Goal: Information Seeking & Learning: Learn about a topic

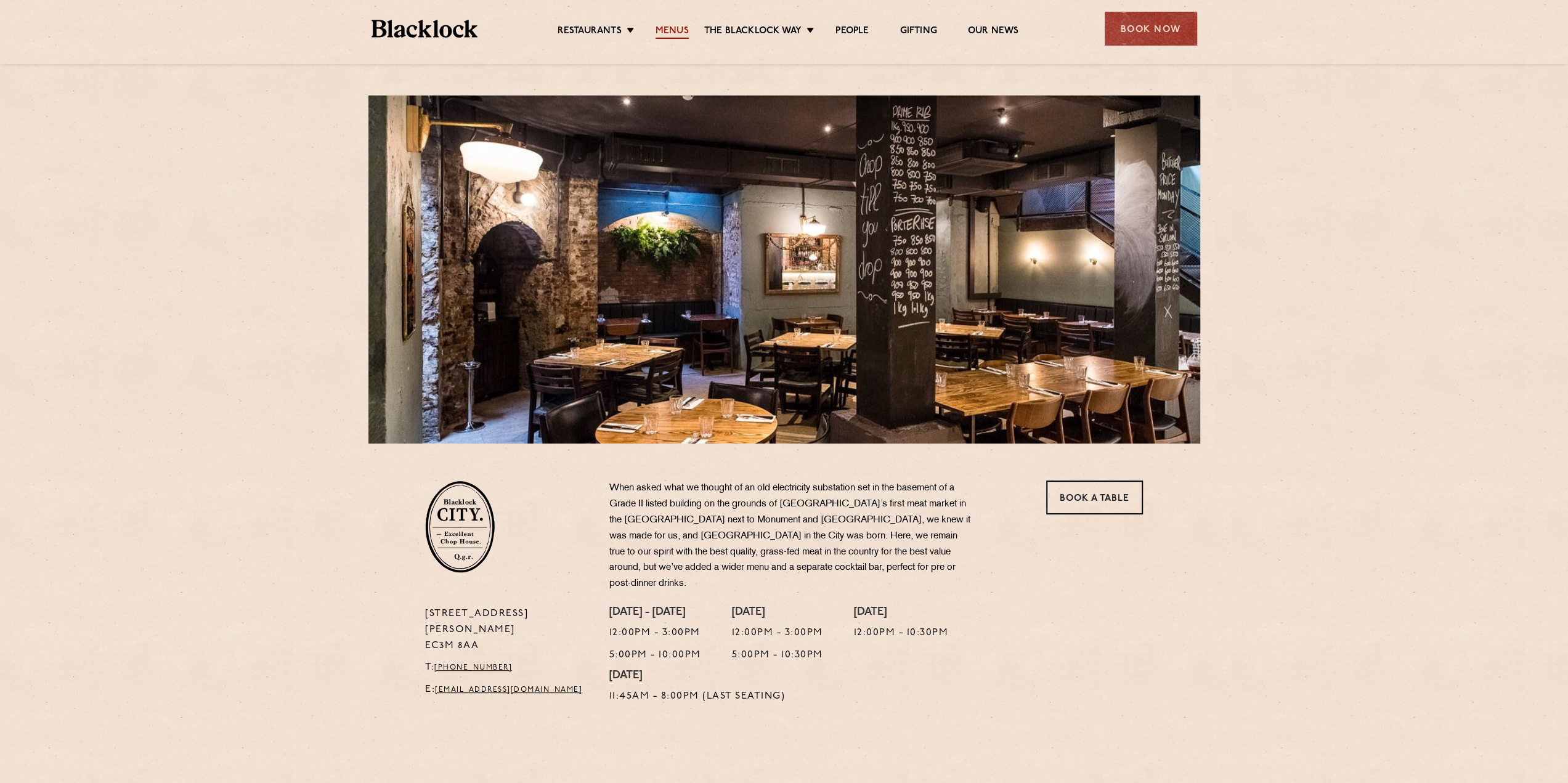
click at [677, 32] on link "Menus" at bounding box center [672, 32] width 33 height 13
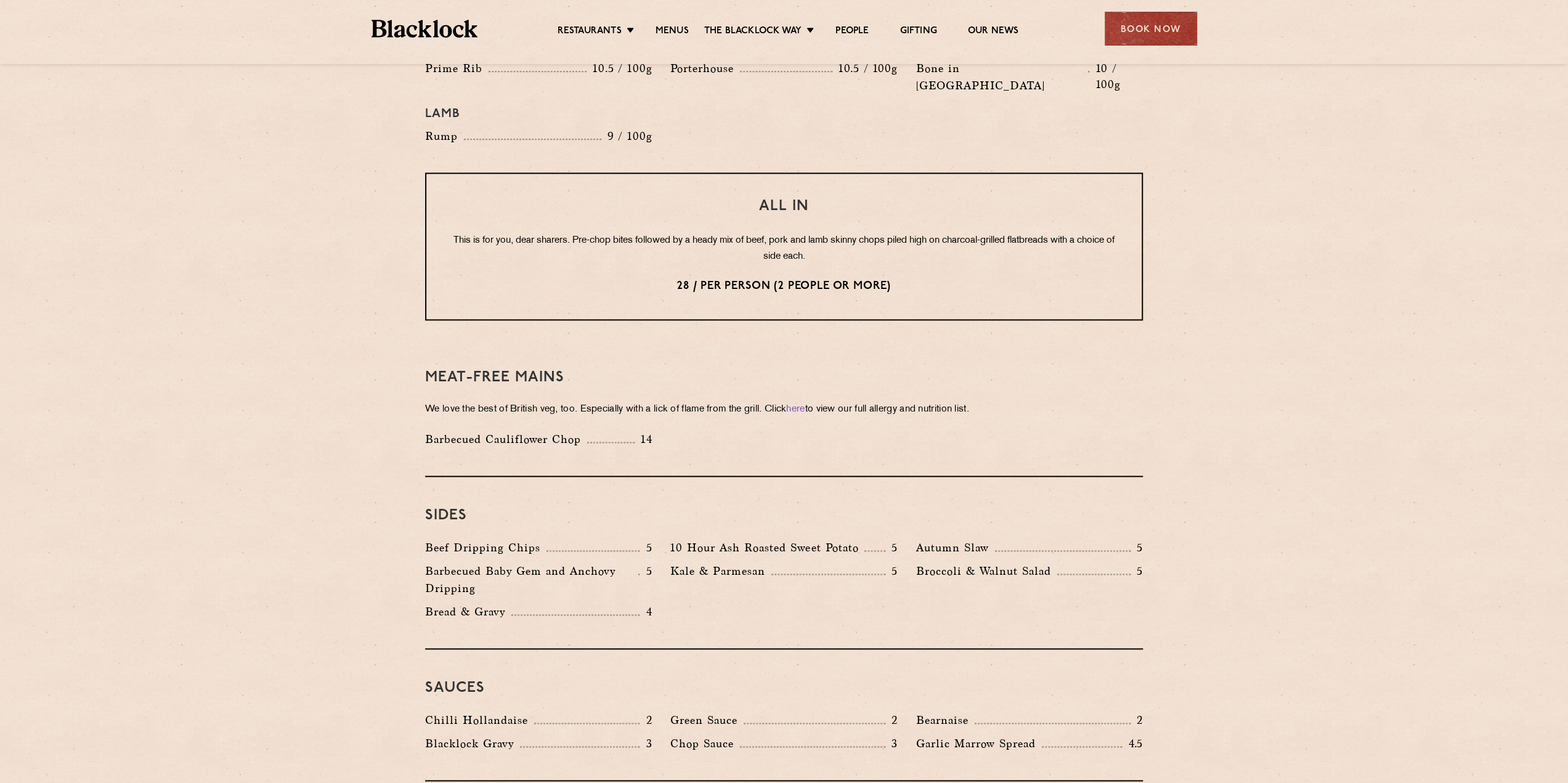
scroll to position [1540, 0]
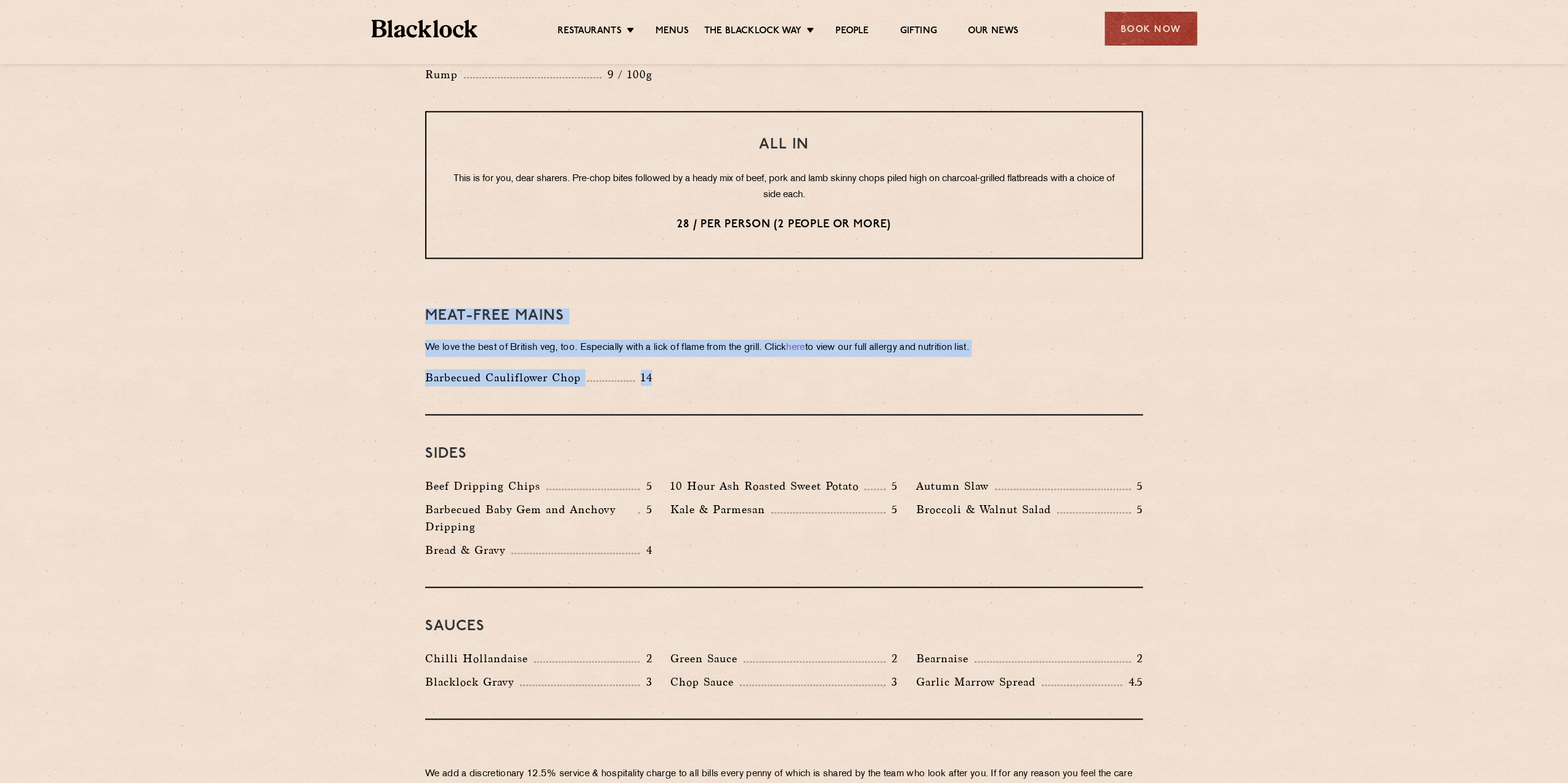
drag, startPoint x: 695, startPoint y: 337, endPoint x: 386, endPoint y: 283, distance: 313.7
copy div "Meat-Free mains We love the best of British veg, too. Especially with a lick of…"
